Goal: Task Accomplishment & Management: Manage account settings

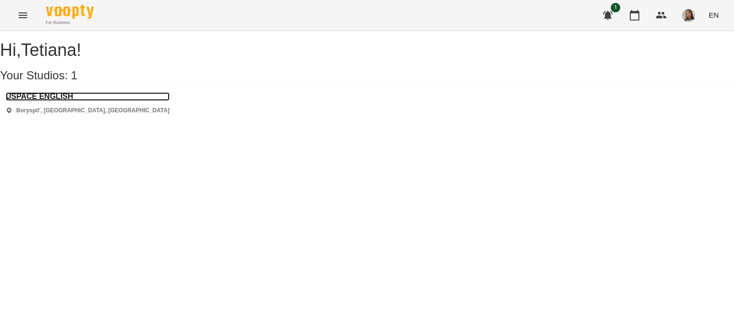
click at [56, 101] on h3 "USPACE ENGLISH" at bounding box center [88, 96] width 164 height 9
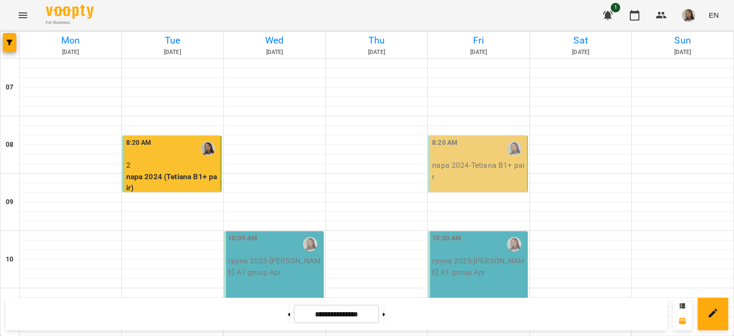
scroll to position [626, 0]
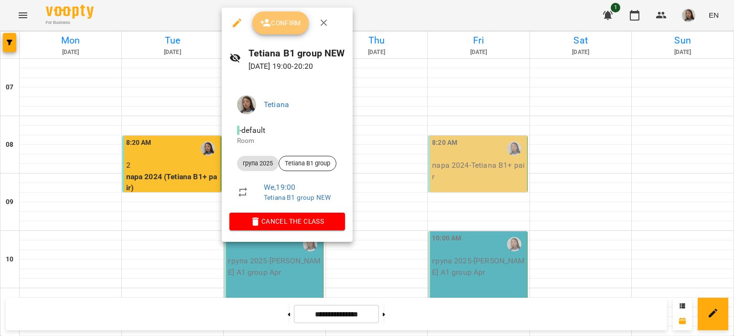
click at [291, 22] on span "Confirm" at bounding box center [280, 22] width 41 height 11
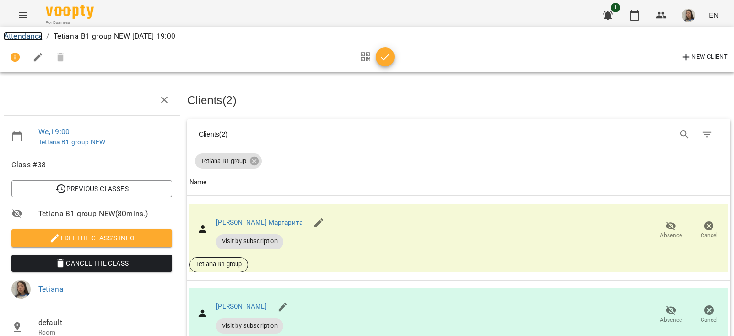
click at [15, 36] on link "Attendance" at bounding box center [23, 36] width 39 height 9
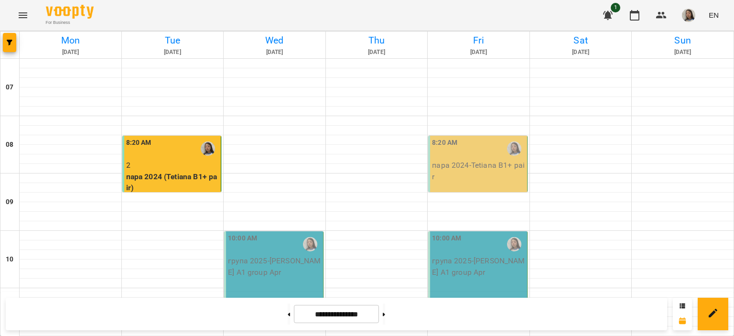
scroll to position [526, 0]
